Goal: Use online tool/utility: Utilize a website feature to perform a specific function

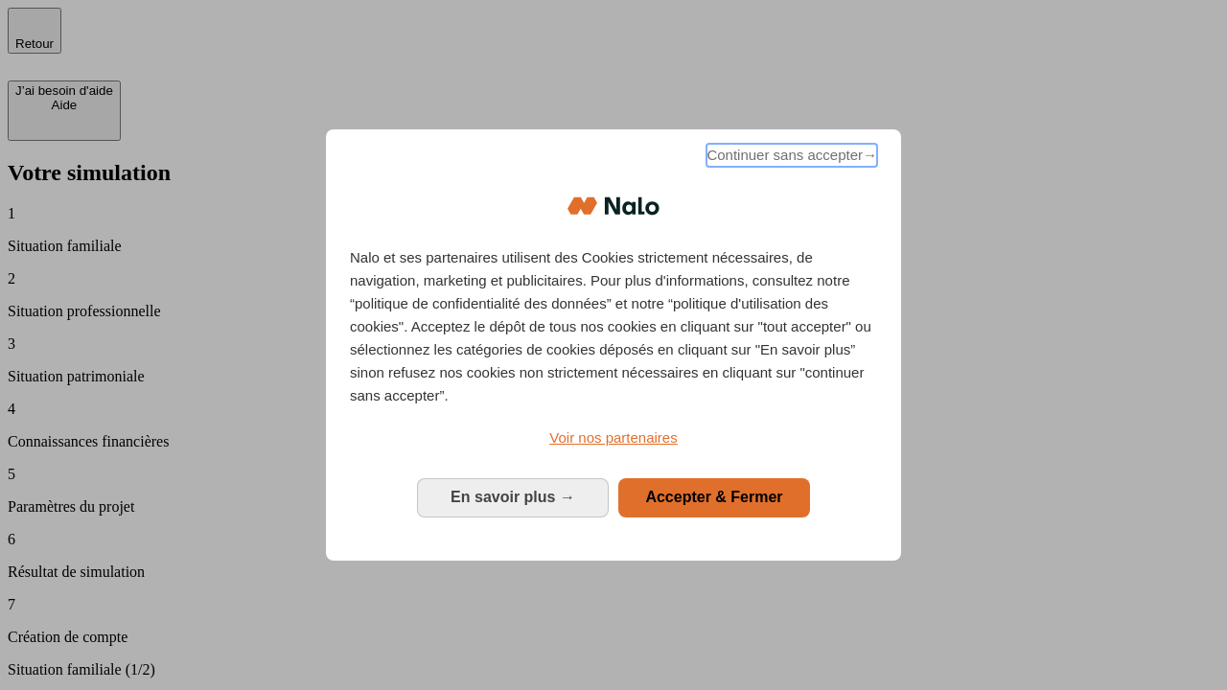
click at [790, 158] on span "Continuer sans accepter →" at bounding box center [792, 155] width 171 height 23
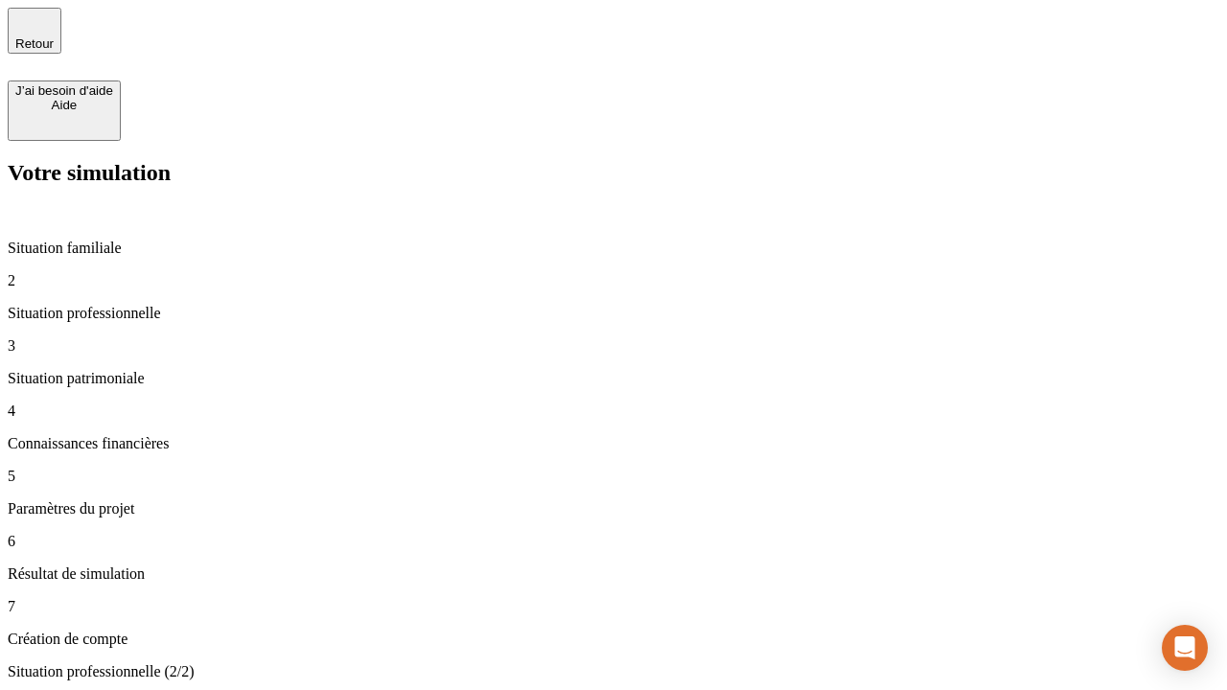
type input "30 000"
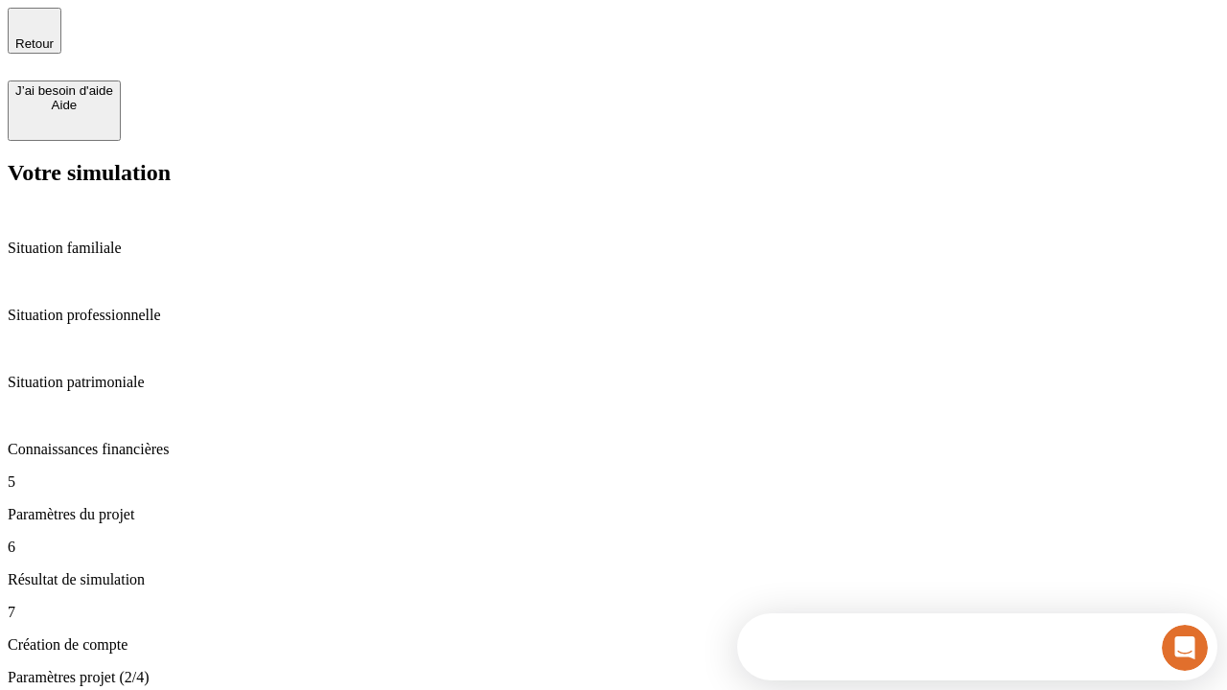
type input "25"
type input "1 000"
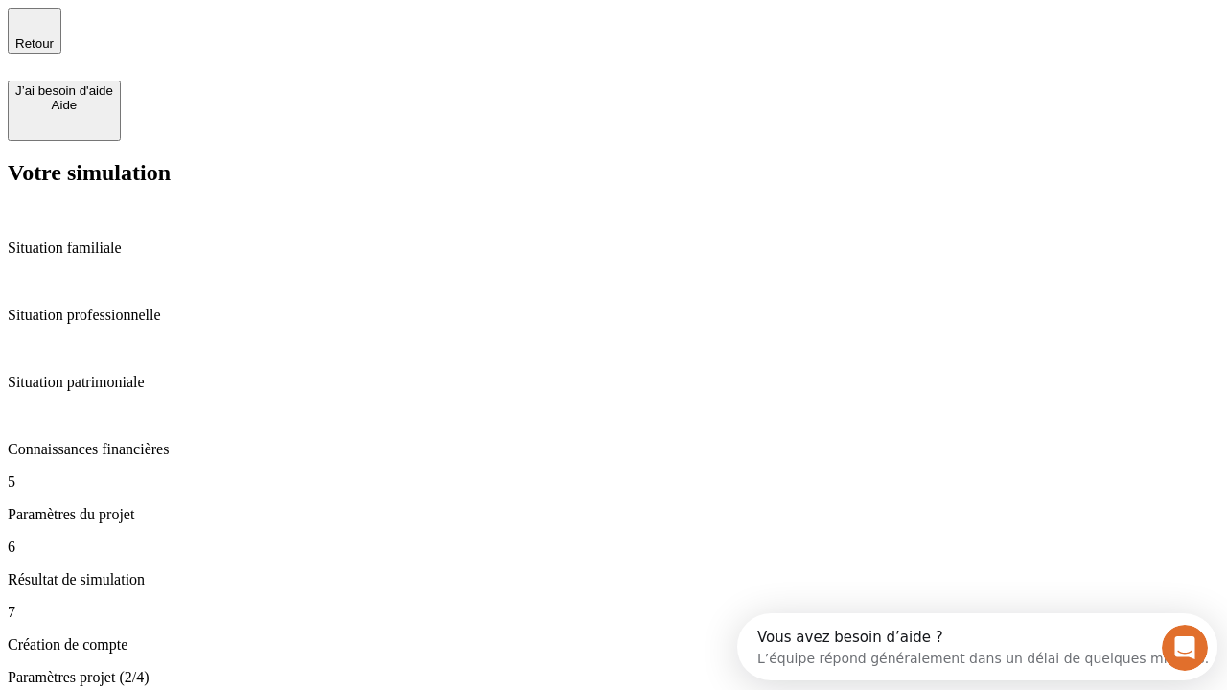
type input "640"
